Goal: Information Seeking & Learning: Learn about a topic

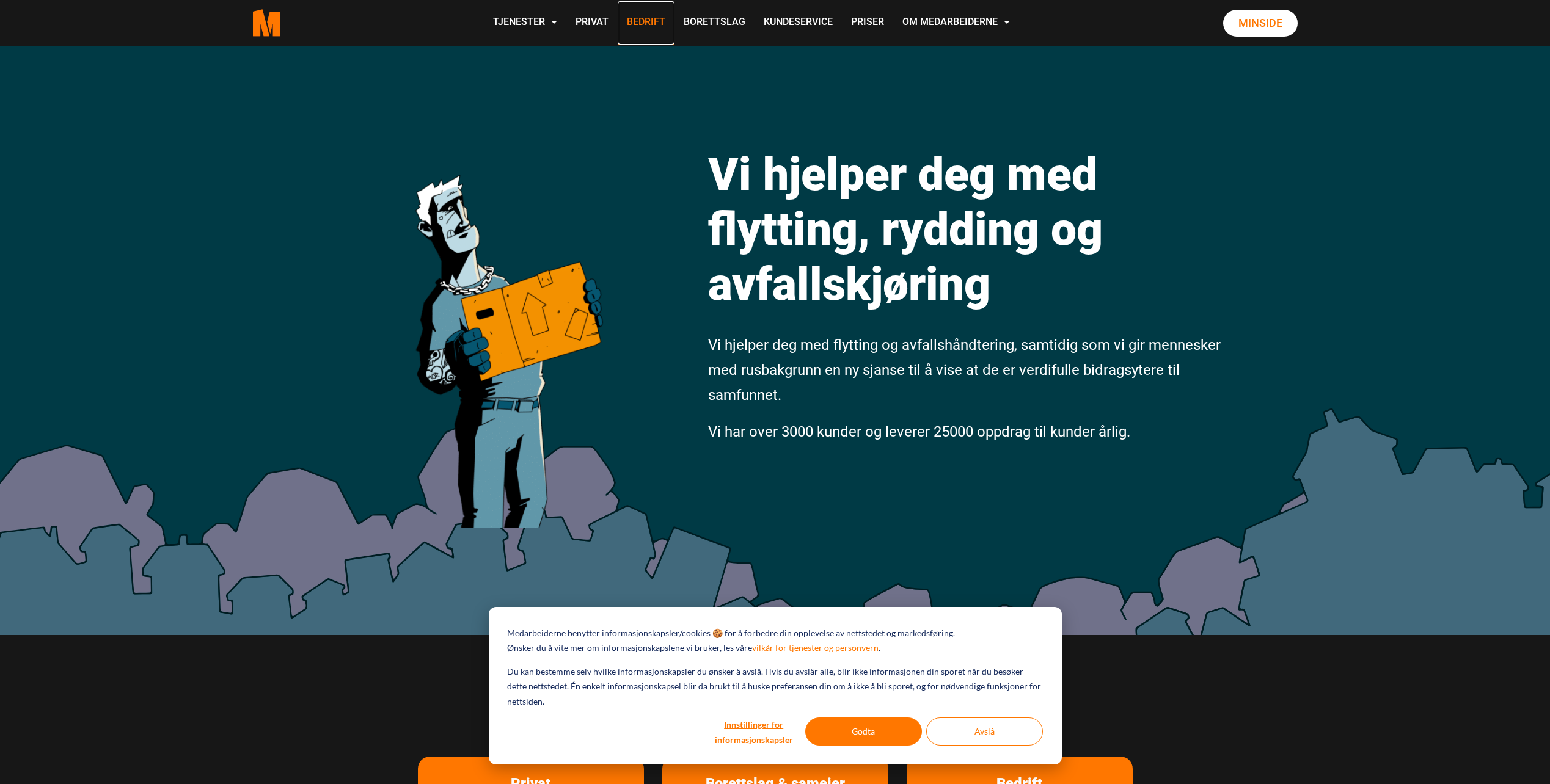
click at [643, 15] on link "Bedrift" at bounding box center [646, 23] width 57 height 43
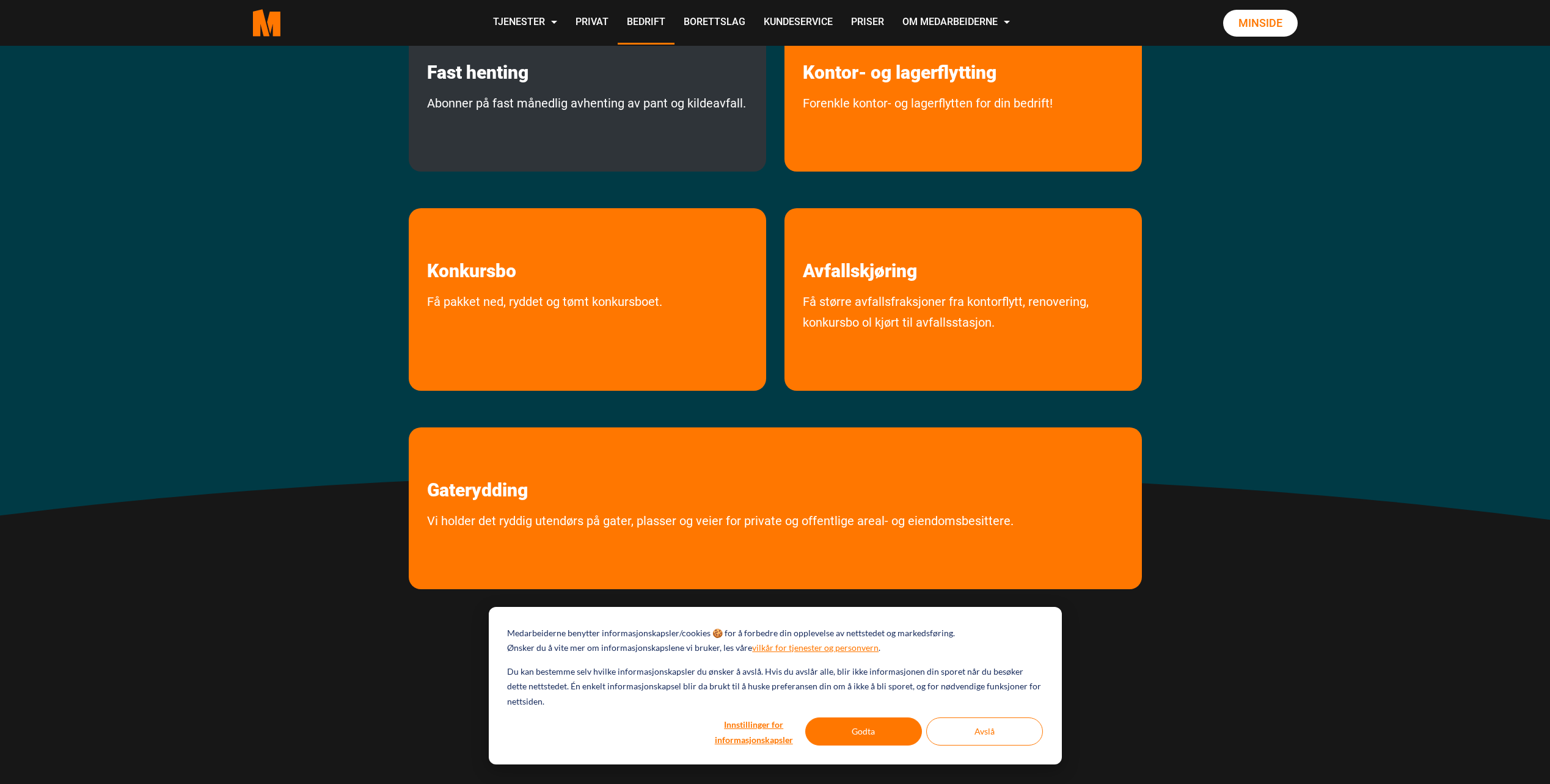
scroll to position [488, 0]
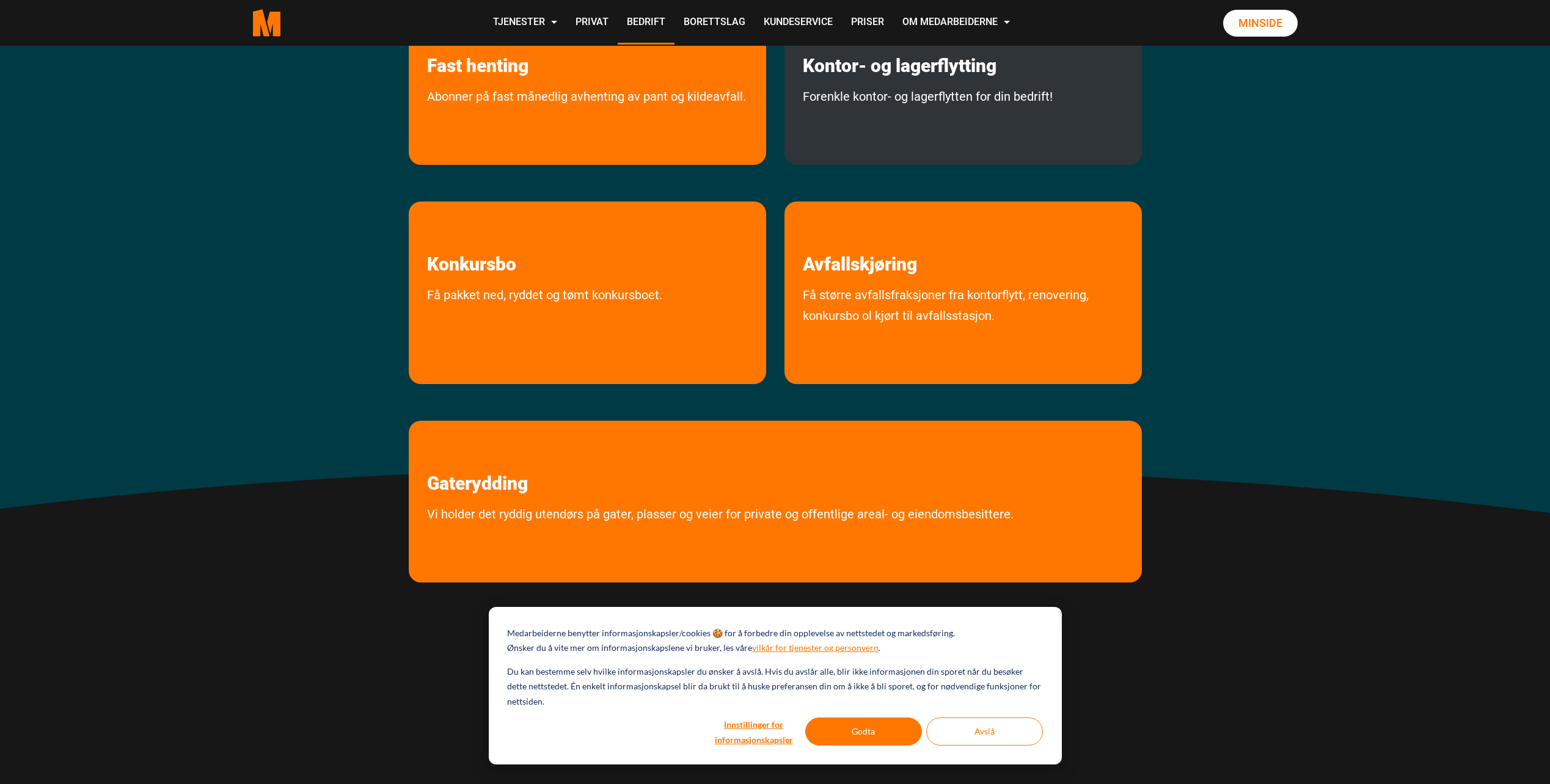
click at [966, 84] on div "Kontor- og lagerflytting Forenkle kontor- og lagerflytten for din bedrift!" at bounding box center [963, 84] width 358 height 162
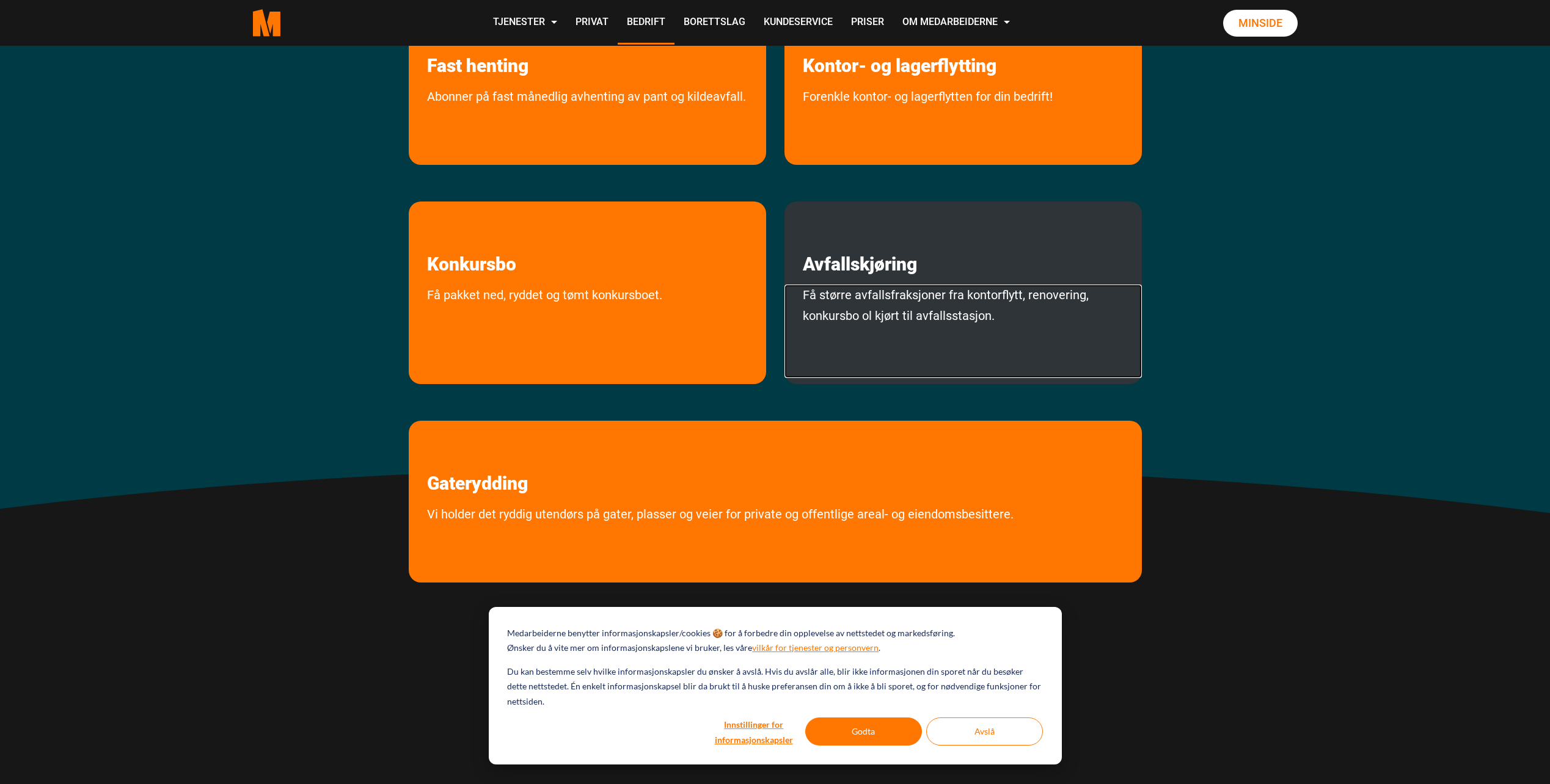
click at [942, 292] on link "Få større avfallsfraksjoner fra kontorflytt, renovering, konkursbo ol kjørt til…" at bounding box center [963, 331] width 358 height 93
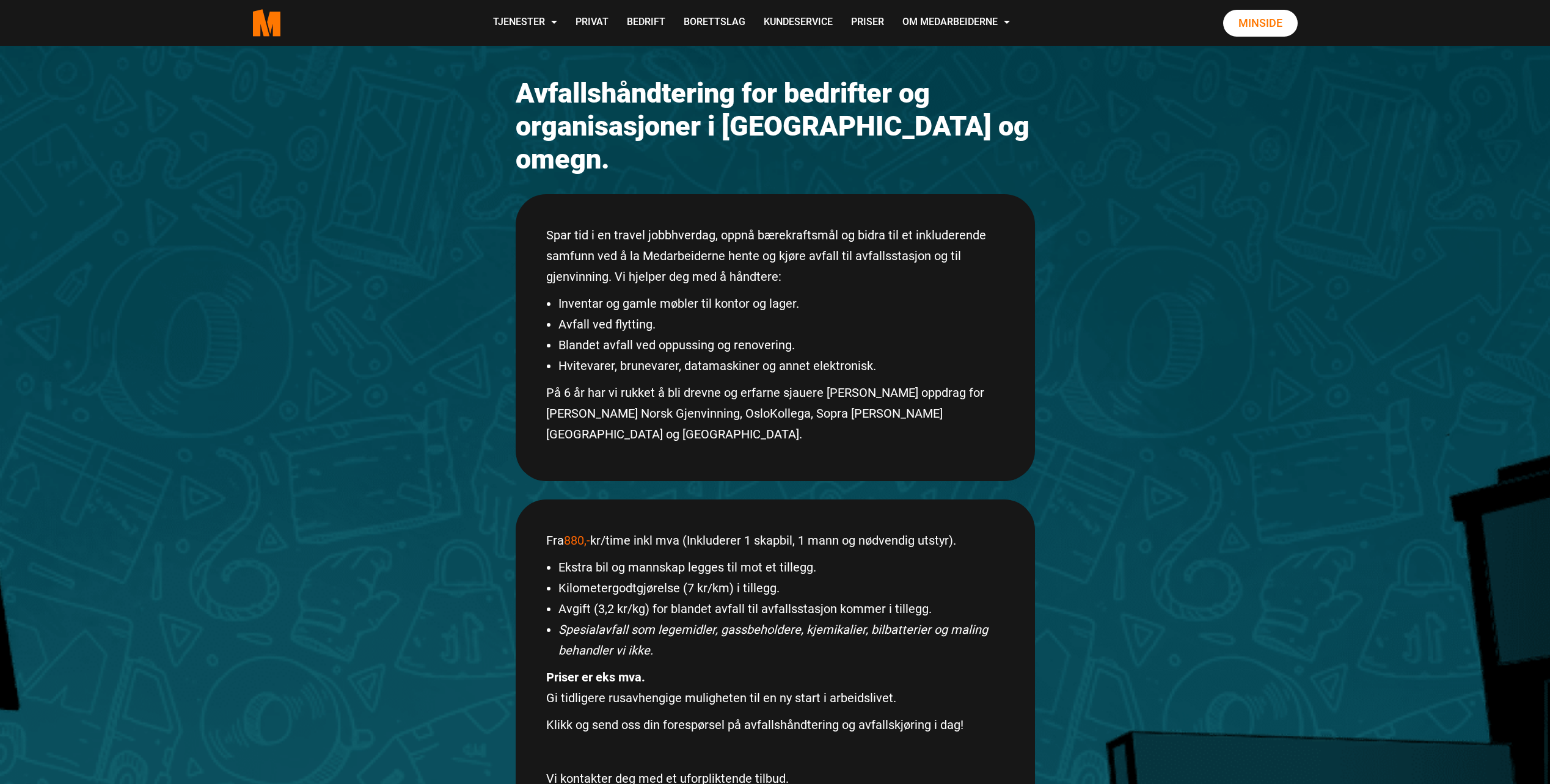
scroll to position [245, 0]
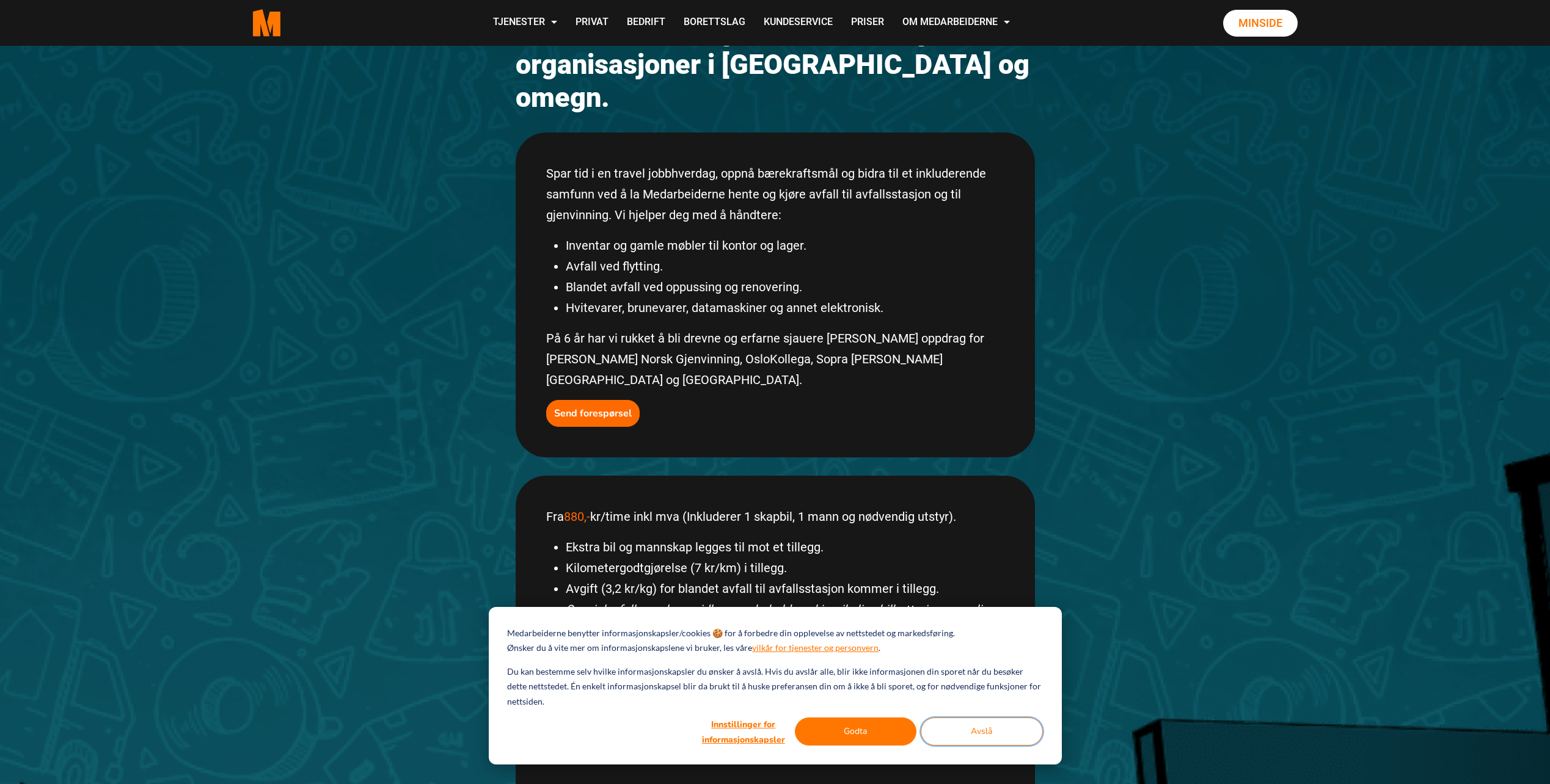
click at [977, 733] on button "Avslå" at bounding box center [982, 731] width 122 height 28
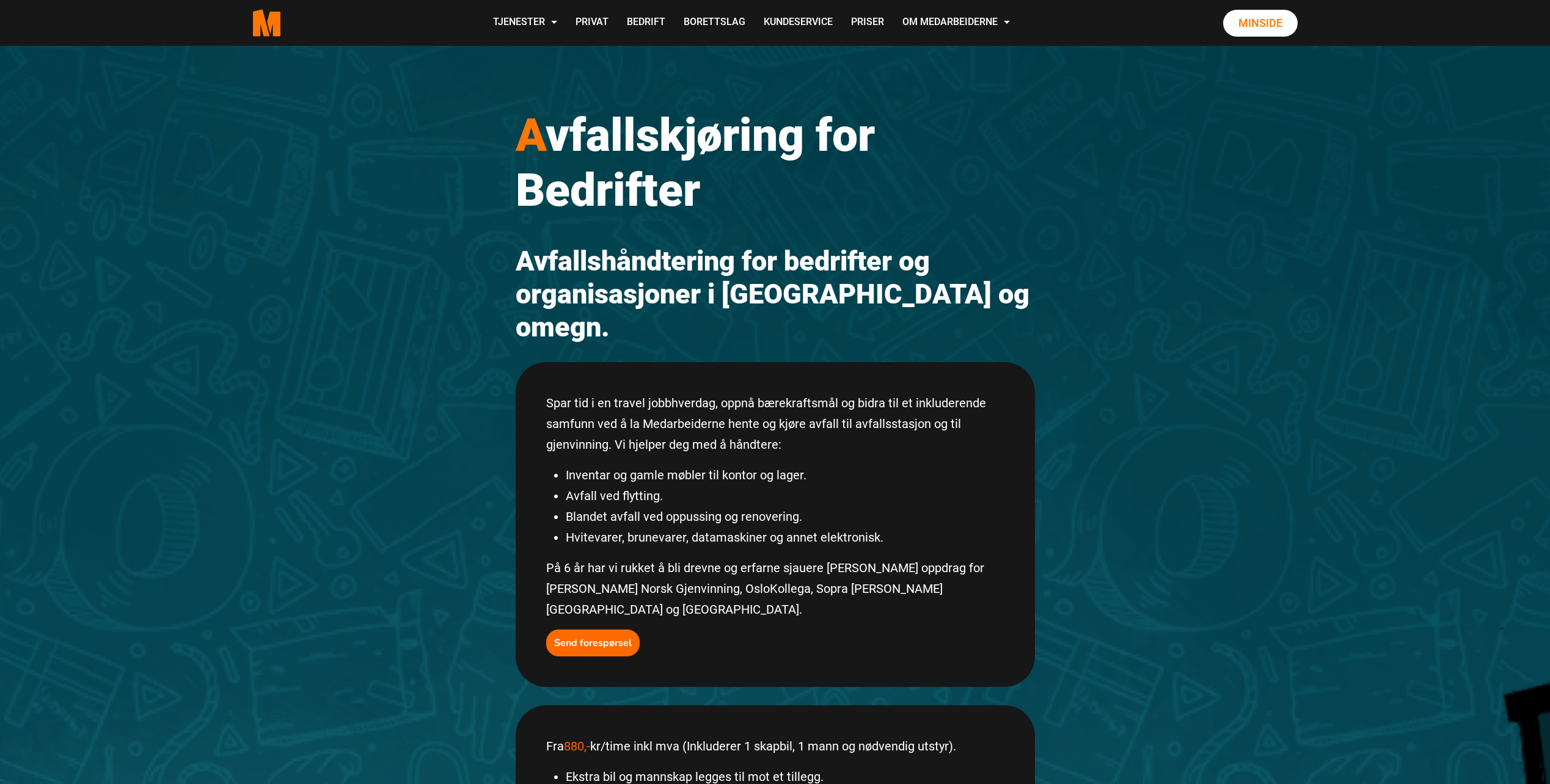
scroll to position [0, 0]
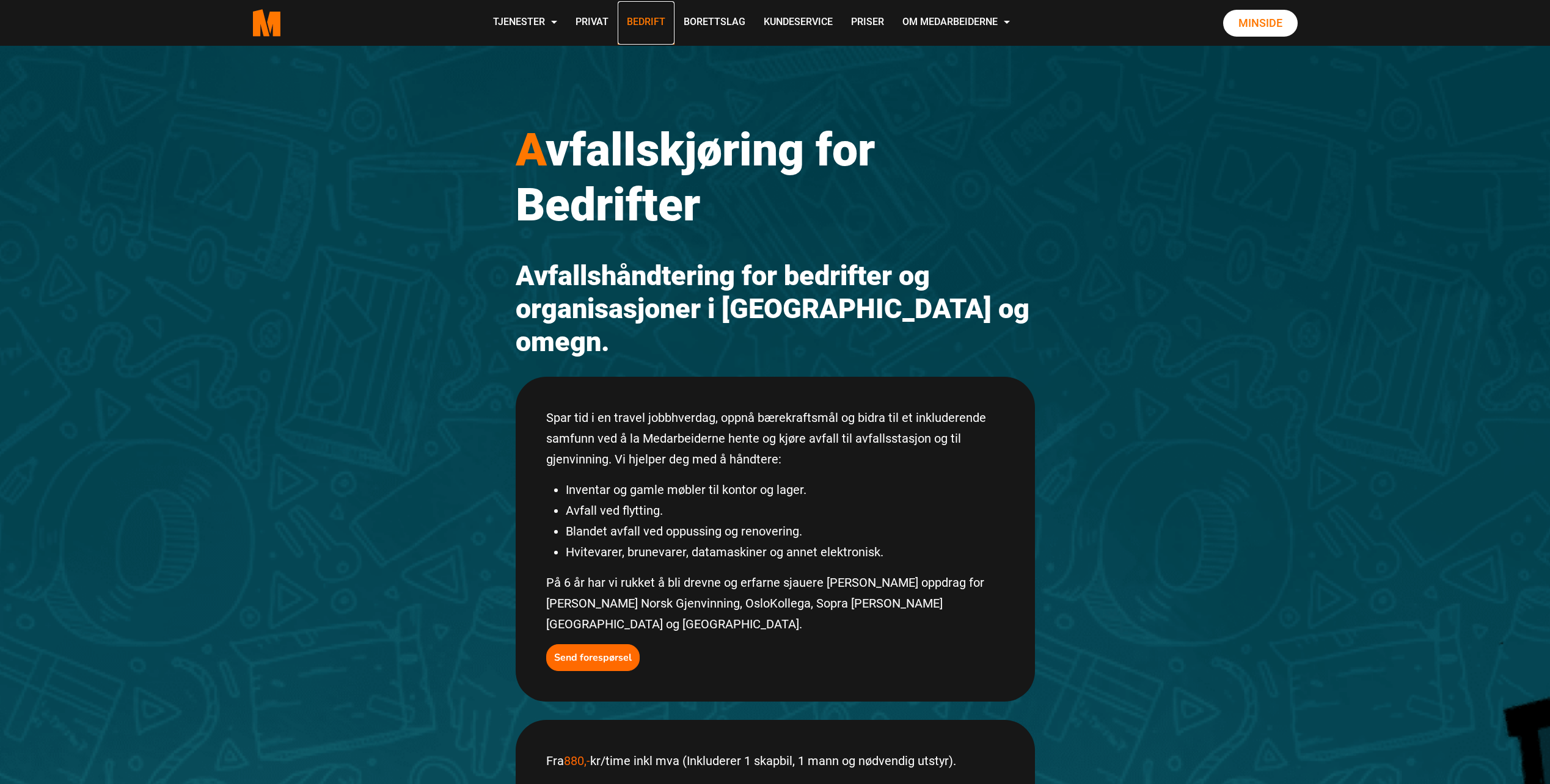
click at [645, 25] on link "Bedrift" at bounding box center [646, 23] width 57 height 43
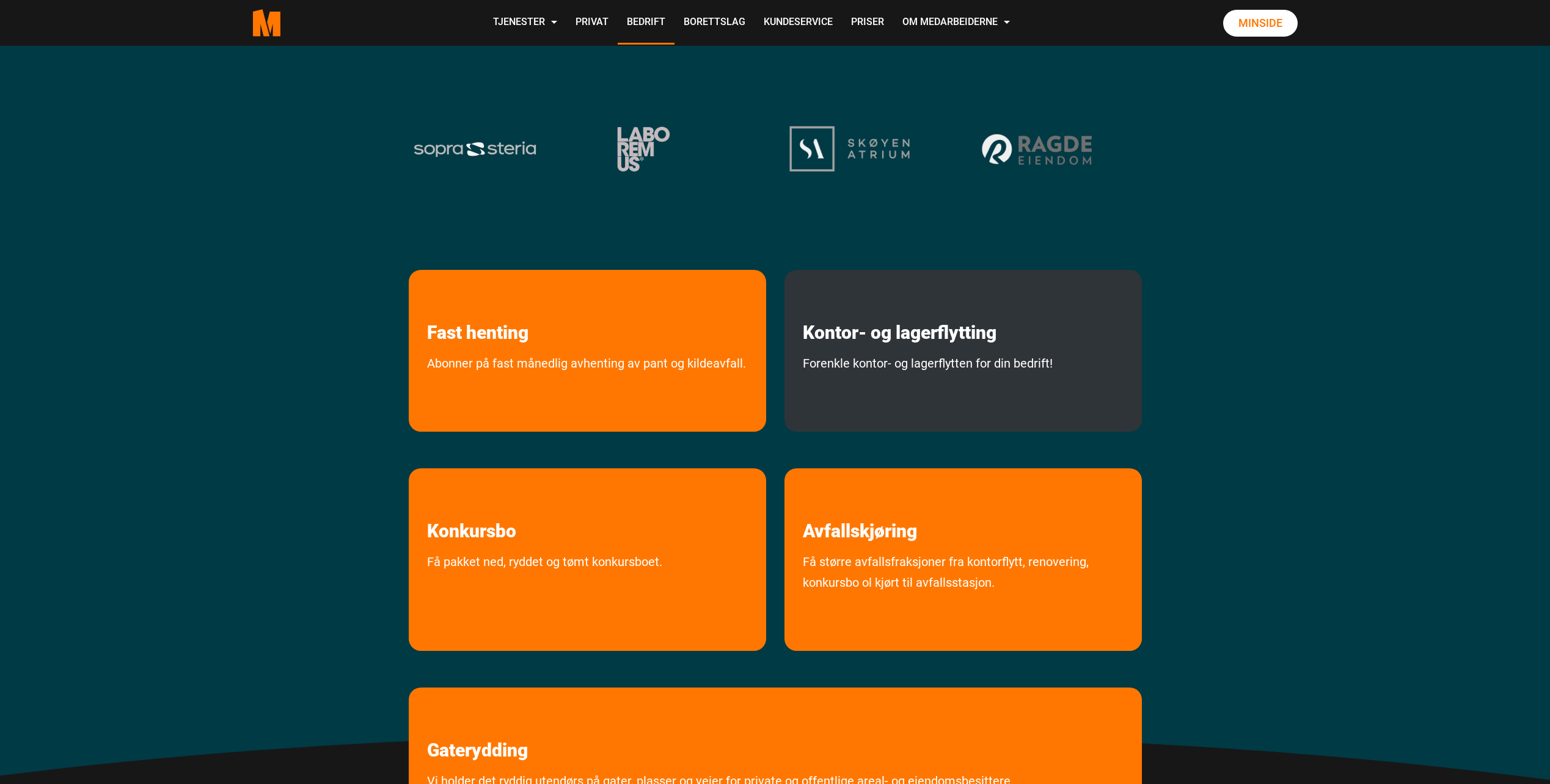
scroll to position [245, 0]
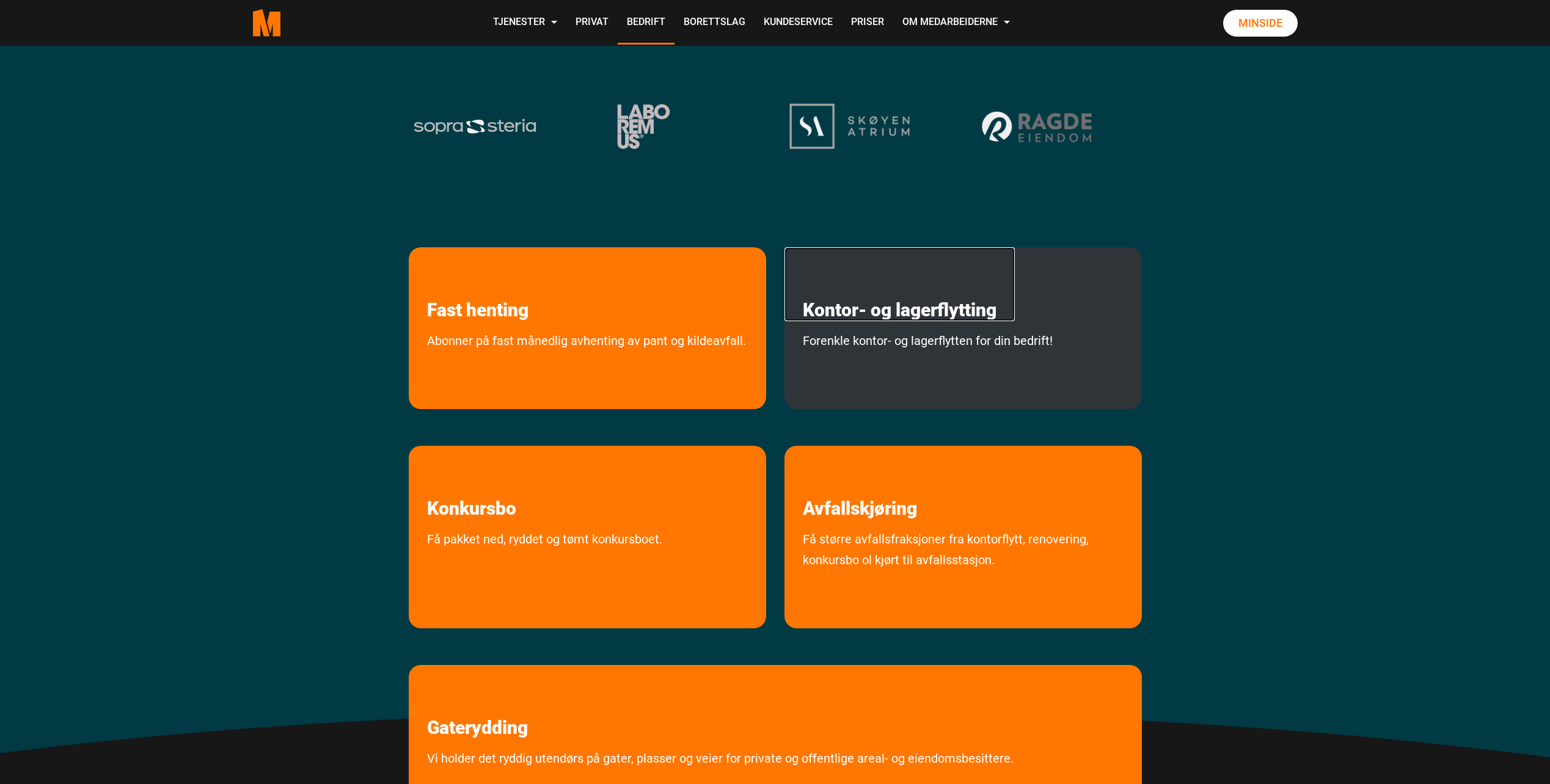
click at [920, 309] on link "Kontor- og lagerflytting" at bounding box center [899, 284] width 230 height 74
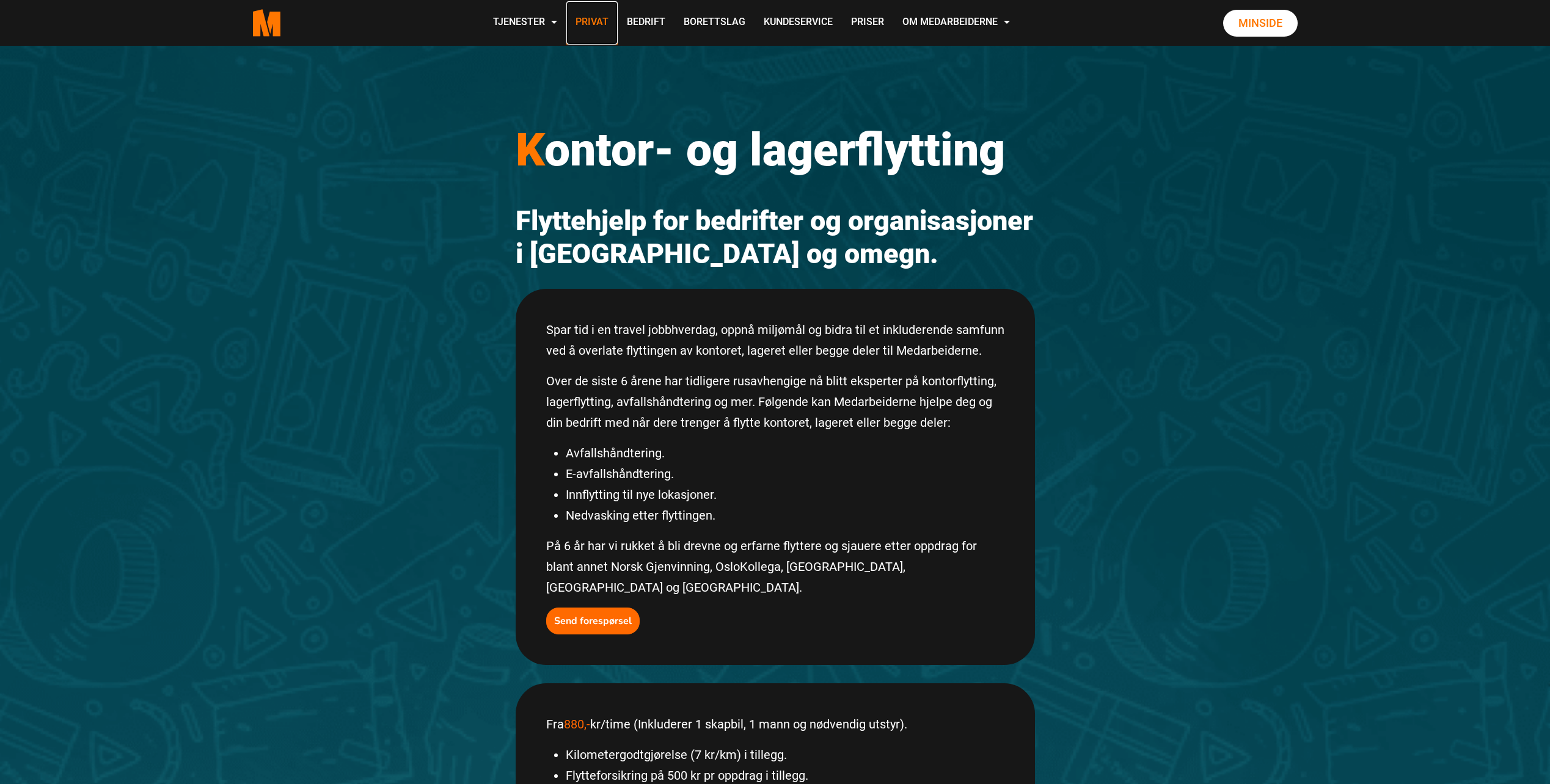
click at [593, 22] on link "Privat" at bounding box center [592, 23] width 51 height 43
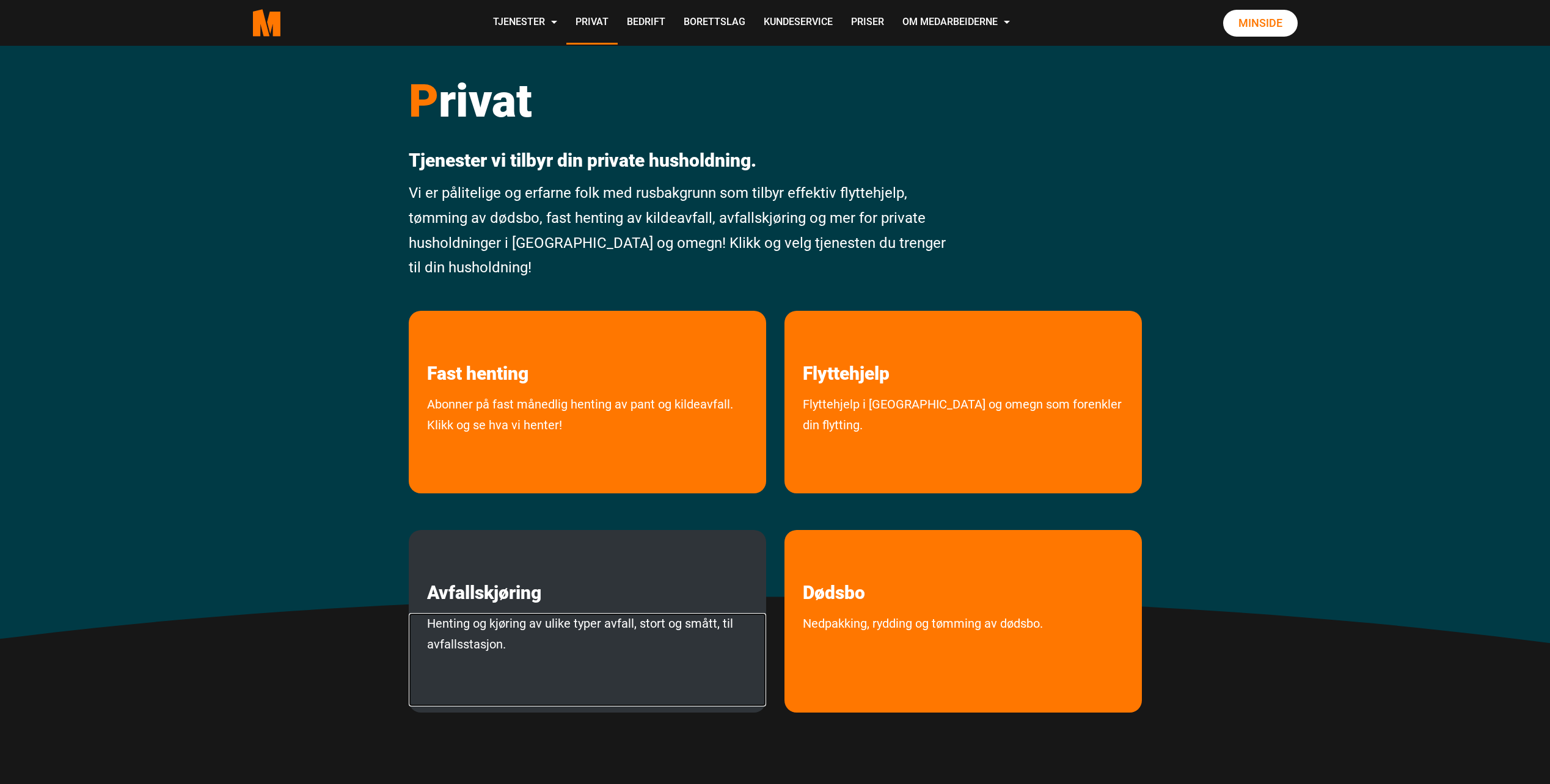
click at [666, 623] on link "Henting og kjøring av ulike typer avfall, stort og smått, til avfallsstasjon." at bounding box center [588, 660] width 358 height 93
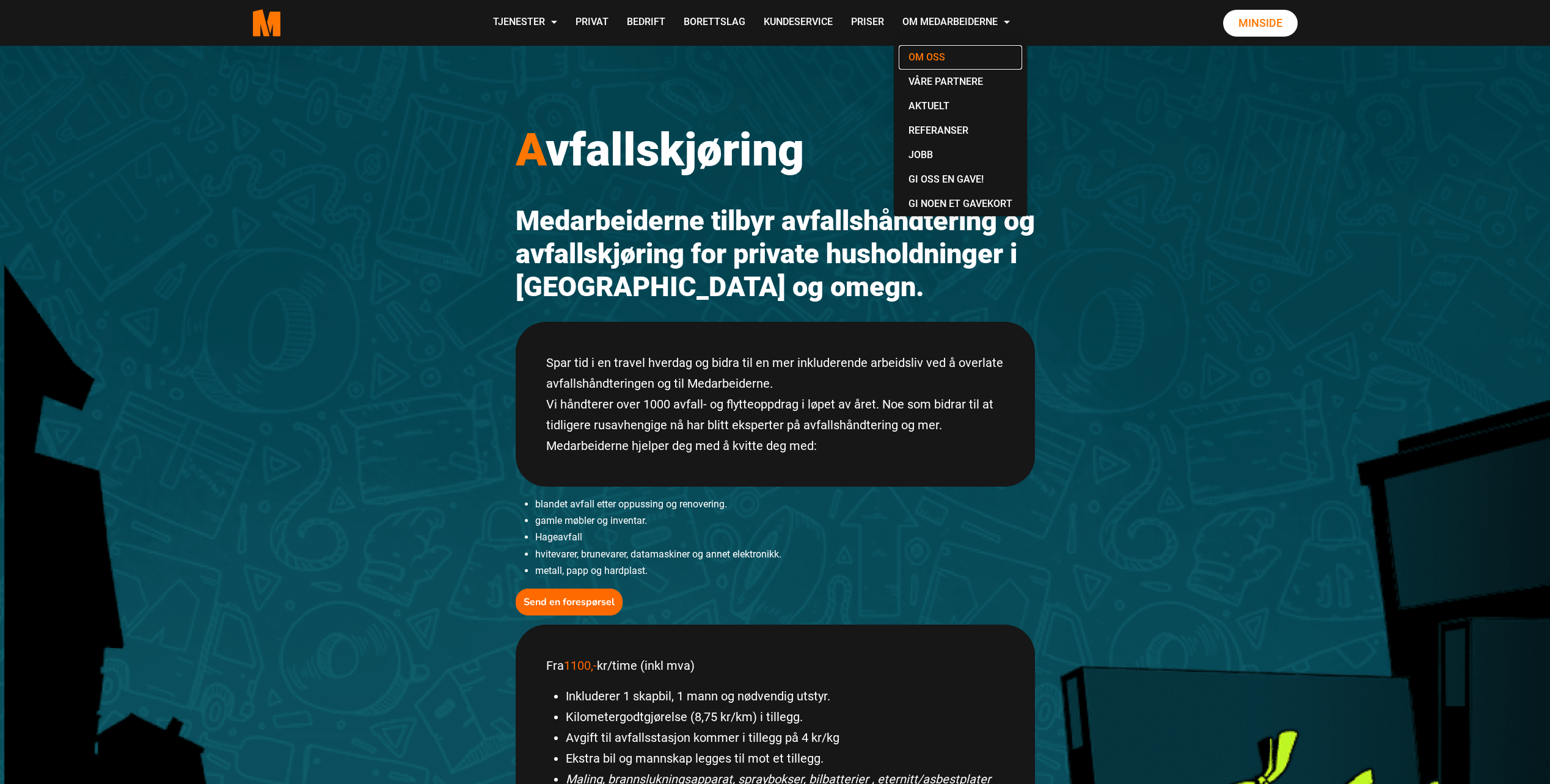
click at [936, 57] on link "Om oss" at bounding box center [960, 58] width 124 height 24
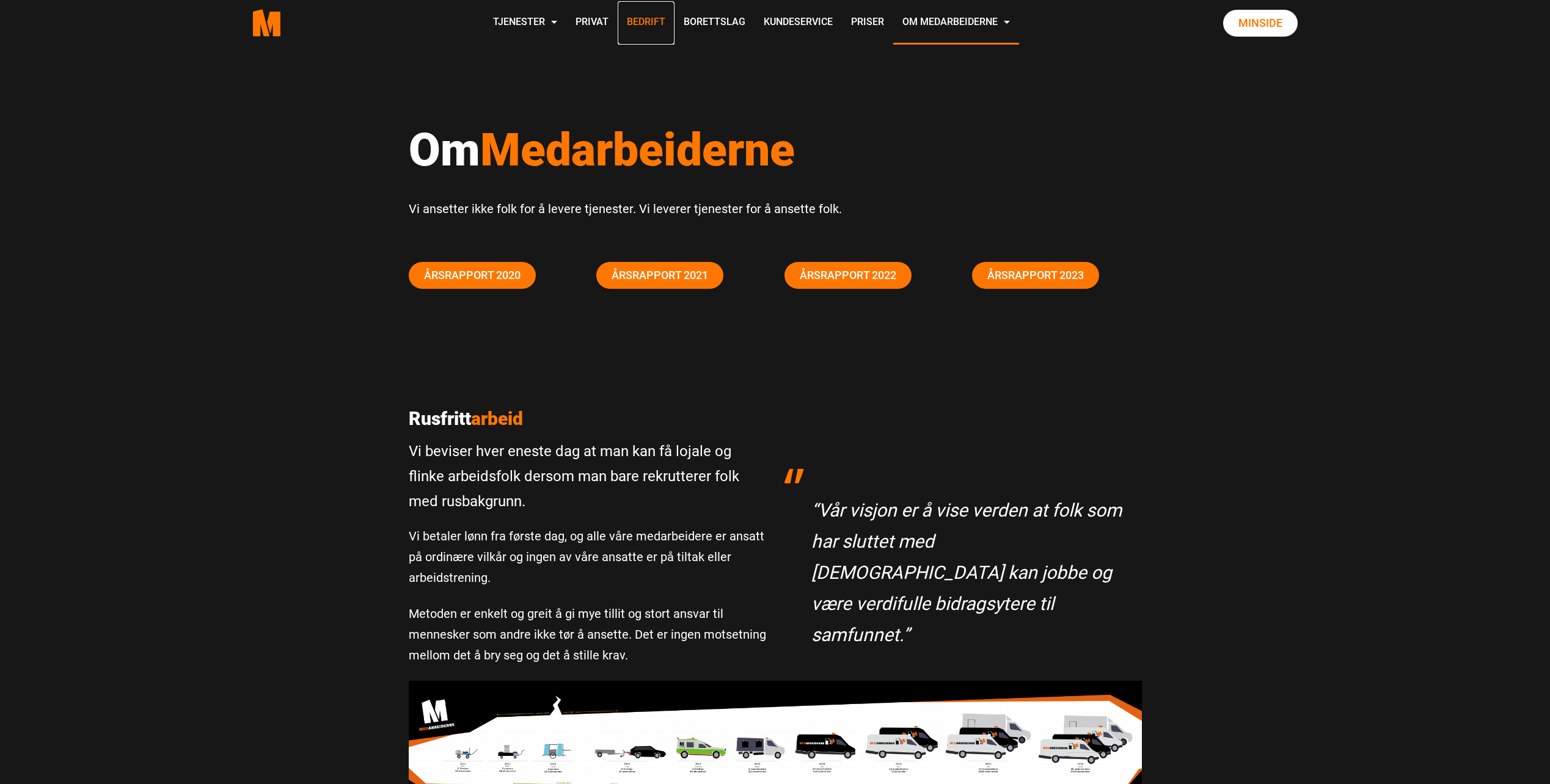
click at [655, 20] on link "Bedrift" at bounding box center [646, 23] width 57 height 43
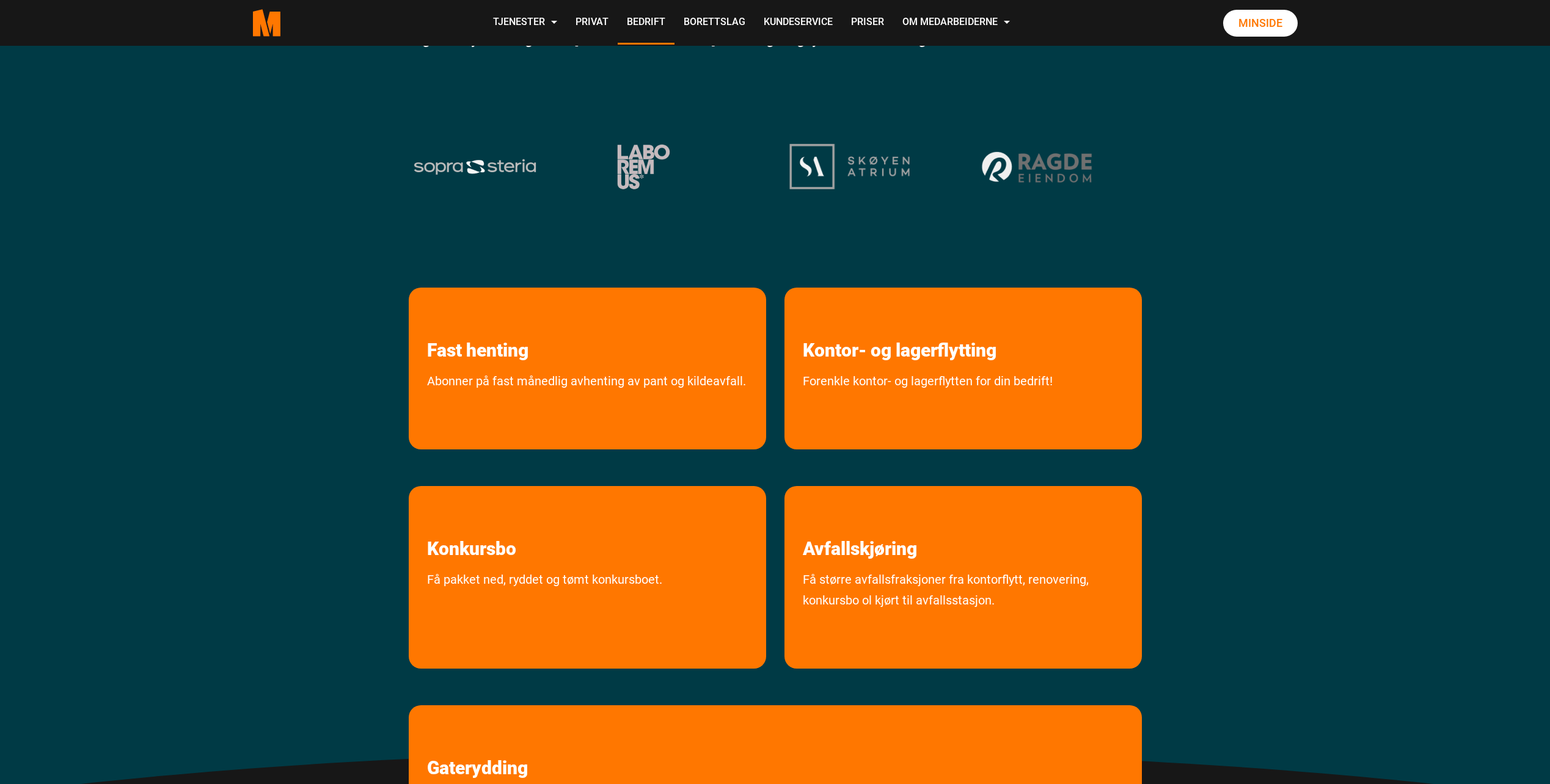
scroll to position [326, 0]
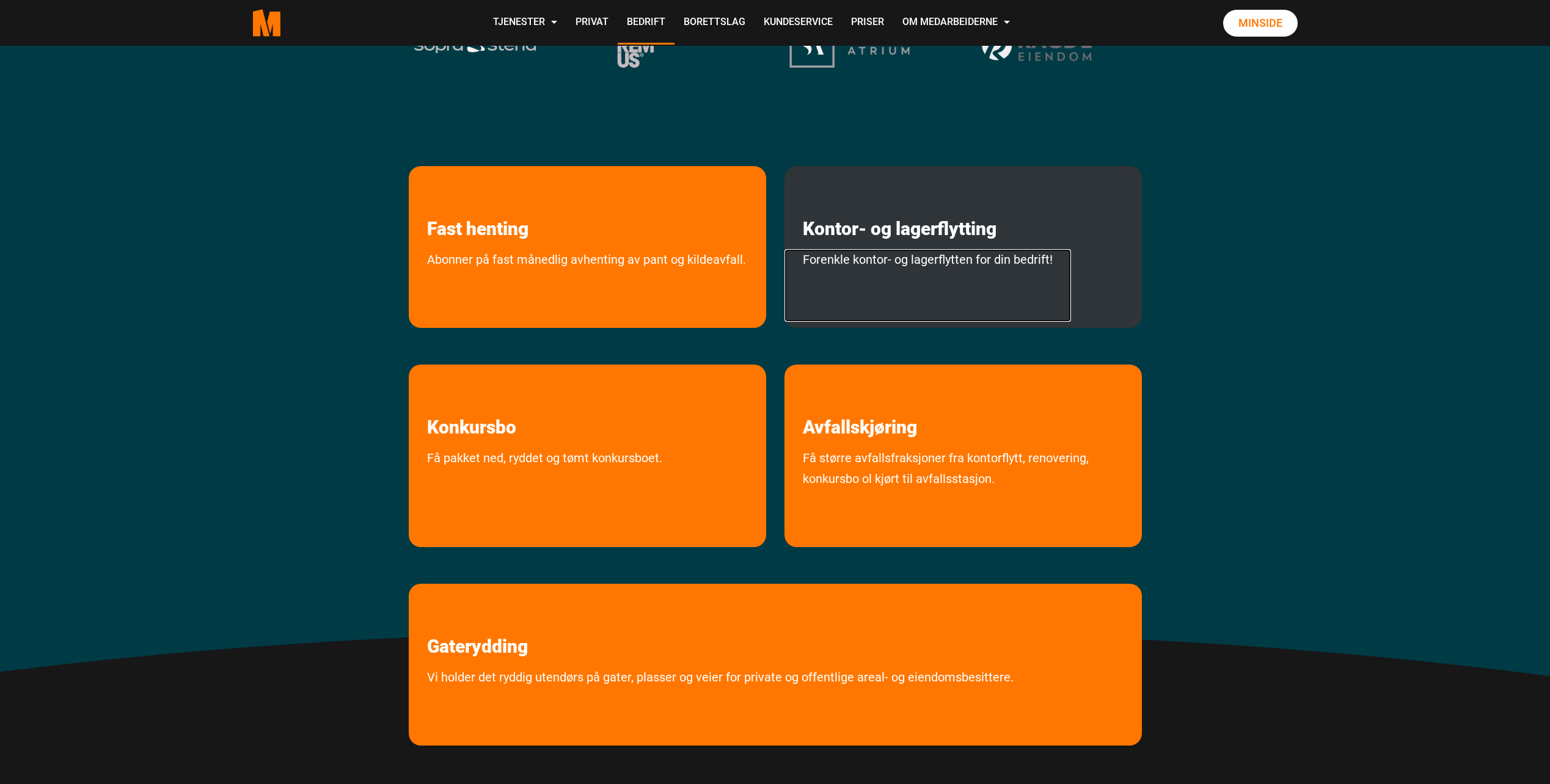
click at [881, 252] on link "Forenkle kontor- og lagerflytten for din bedrift!" at bounding box center [927, 285] width 286 height 72
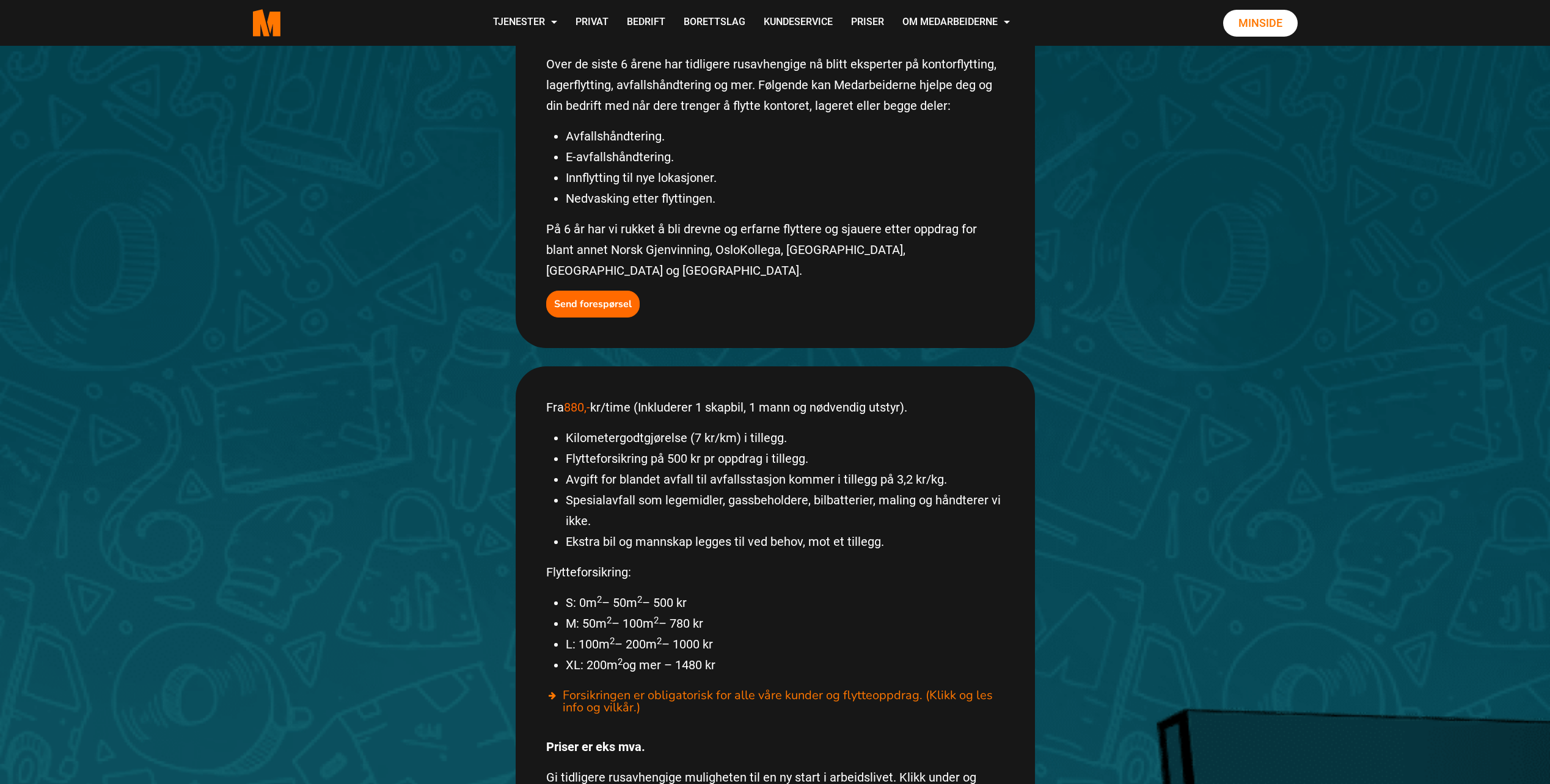
scroll to position [326, 0]
